Goal: Information Seeking & Learning: Learn about a topic

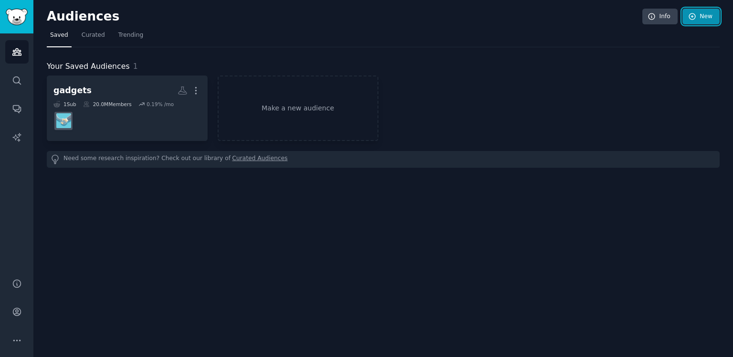
click at [707, 12] on link "New" at bounding box center [701, 17] width 37 height 16
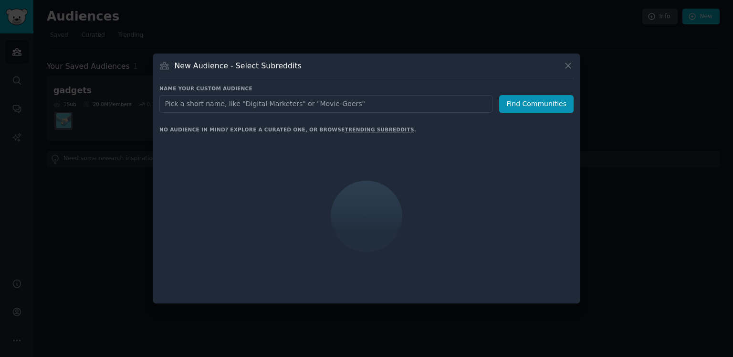
click at [394, 98] on input "text" at bounding box center [325, 104] width 333 height 18
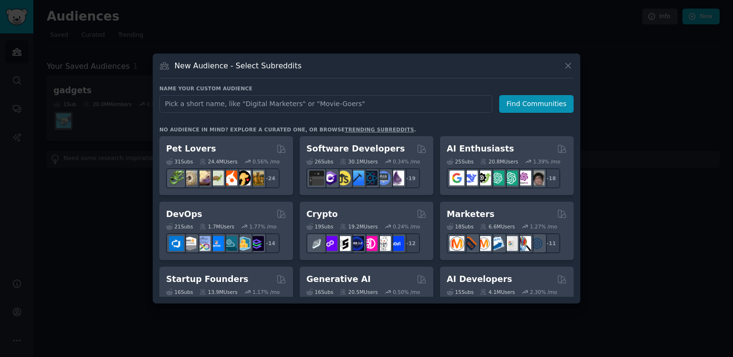
type input "s"
type input "family"
click button "Find Communities" at bounding box center [536, 104] width 74 height 18
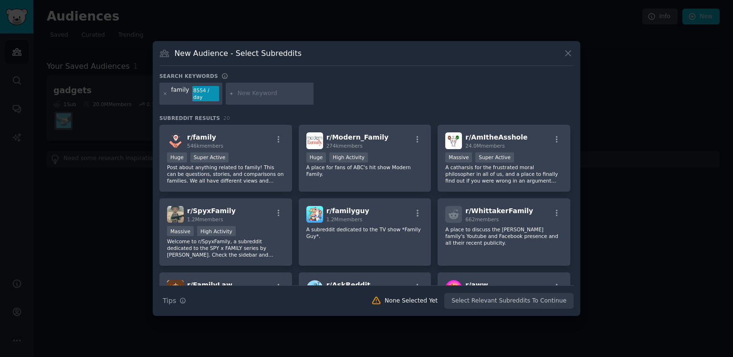
click at [258, 90] on input "text" at bounding box center [274, 93] width 73 height 9
type input "son"
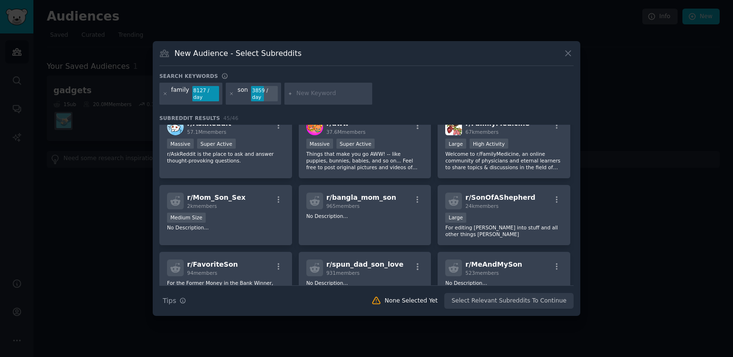
scroll to position [239, 0]
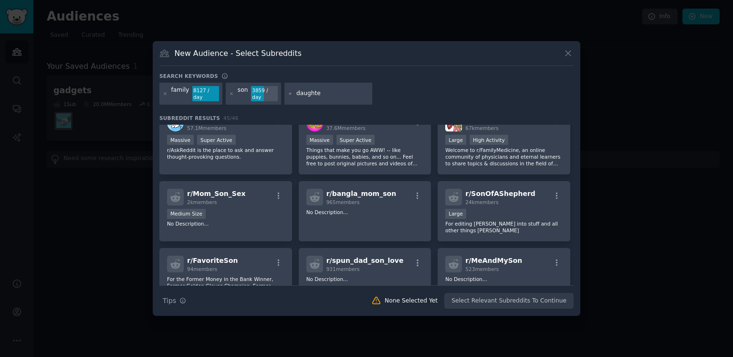
type input "daughter"
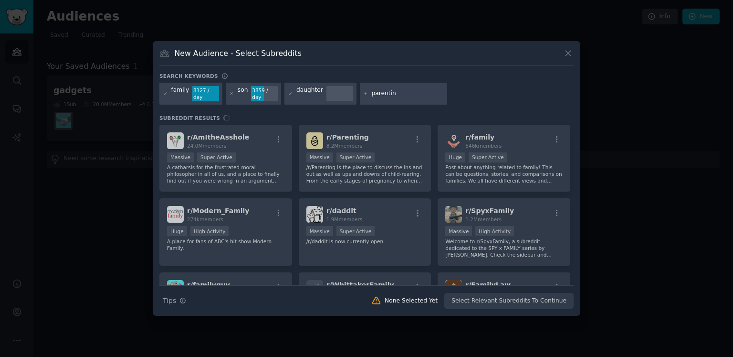
type input "parenting"
drag, startPoint x: 523, startPoint y: 113, endPoint x: 517, endPoint y: 116, distance: 6.2
click at [521, 114] on div "Search keywords family 8127 / day son 3859 / day daughter parenting Subreddit R…" at bounding box center [366, 191] width 414 height 236
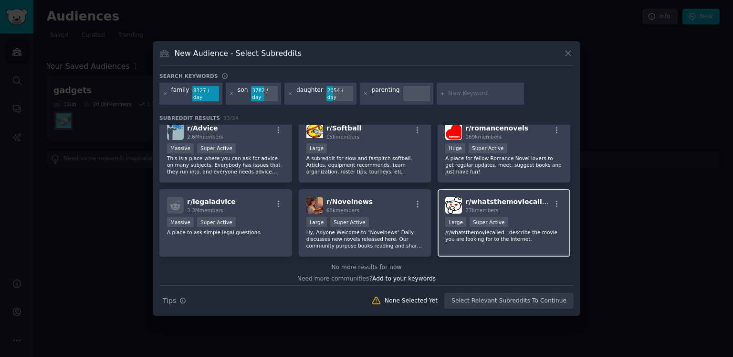
scroll to position [631, 0]
click at [571, 54] on icon at bounding box center [568, 53] width 10 height 10
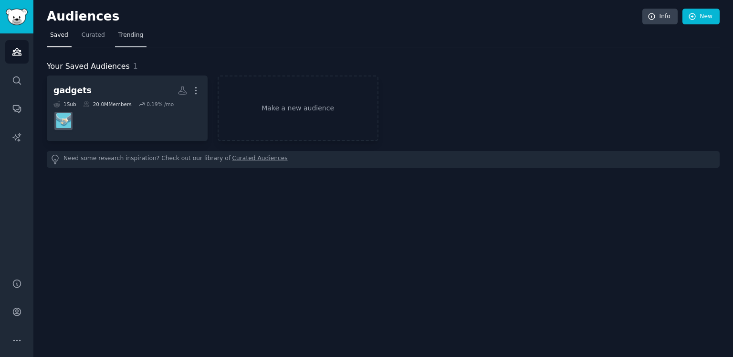
click at [135, 38] on span "Trending" at bounding box center [130, 35] width 25 height 9
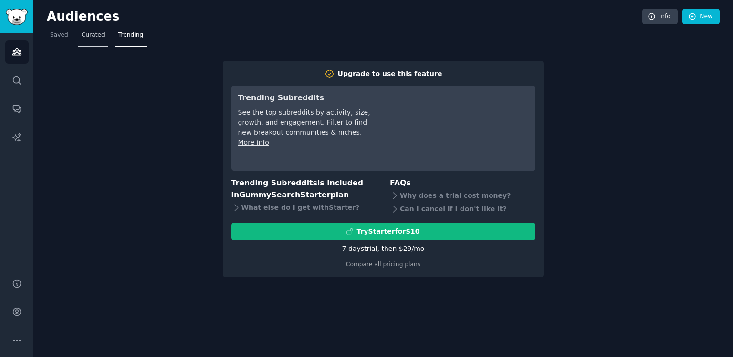
click at [96, 36] on span "Curated" at bounding box center [93, 35] width 23 height 9
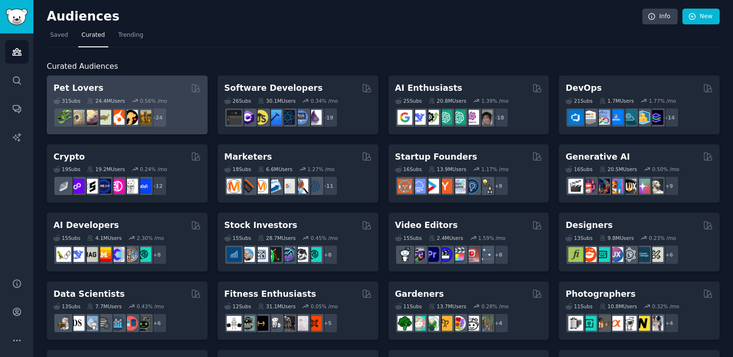
click at [143, 92] on div "Pet Lovers" at bounding box center [126, 88] width 147 height 12
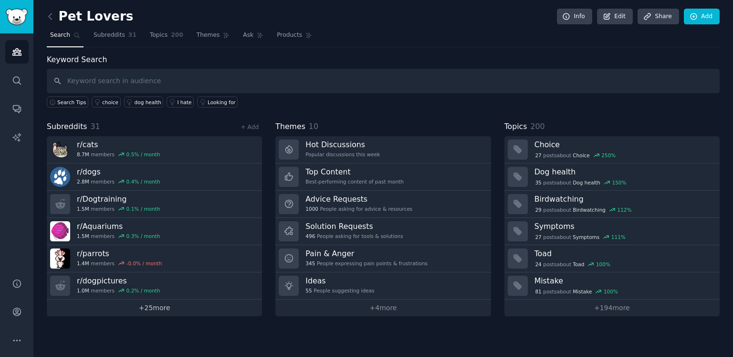
click at [155, 304] on link "+ 25 more" at bounding box center [154, 307] width 215 height 17
